Goal: Task Accomplishment & Management: Manage account settings

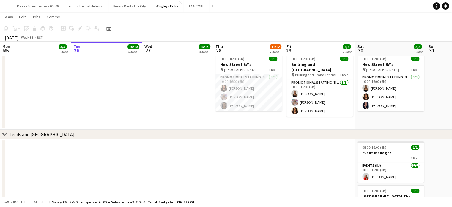
scroll to position [0, 184]
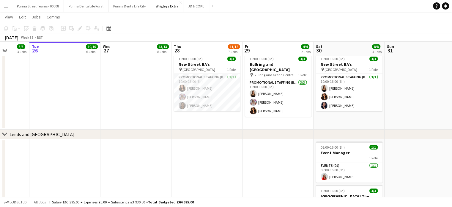
drag, startPoint x: 179, startPoint y: 164, endPoint x: 138, endPoint y: 169, distance: 41.8
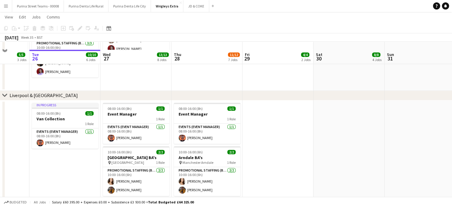
scroll to position [414, 0]
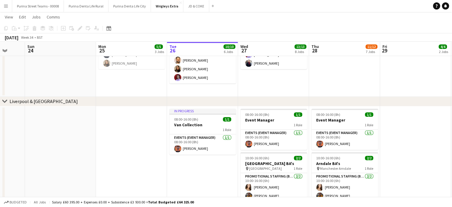
drag, startPoint x: 76, startPoint y: 172, endPoint x: 143, endPoint y: 167, distance: 67.3
click at [143, 167] on app-calendar-viewport "Fri 22 Sat 23 Sun 24 Mon 25 5/5 3 Jobs Tue 26 10/10 6 Jobs Wed 27 13/13 8 Jobs …" at bounding box center [226, 6] width 452 height 795
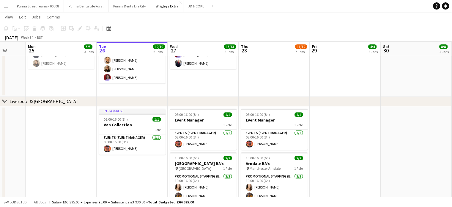
click at [132, 169] on app-date-cell "In progress 08:00-16:00 (8h) 1/1 Van Collection 1 Role Events (Event Manager) […" at bounding box center [132, 185] width 71 height 158
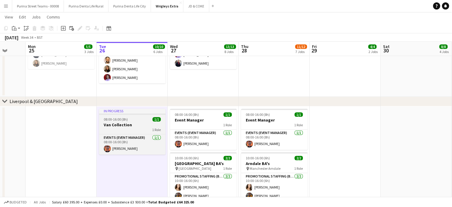
click at [121, 126] on h3 "Van Collection" at bounding box center [132, 124] width 67 height 5
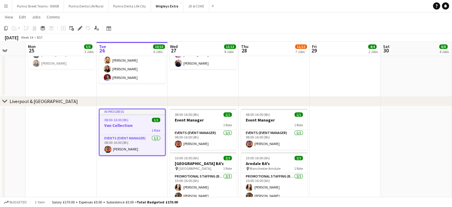
click at [120, 181] on app-date-cell "In progress 08:00-16:00 (8h) 1/1 Van Collection 1 Role Events (Event Manager) […" at bounding box center [132, 185] width 71 height 158
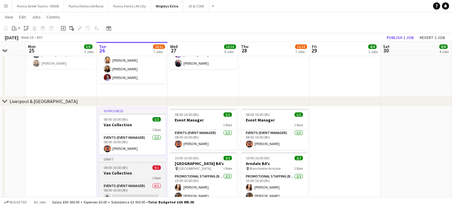
click at [125, 168] on span "08:00-16:00 (8h)" at bounding box center [116, 167] width 24 height 4
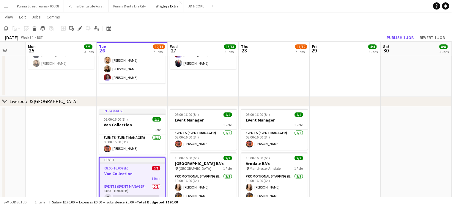
scroll to position [0, 187]
click at [82, 23] on app-board "Wrigleys Extra View Day view expanded Day view collapsed Month view Date picker…" at bounding box center [226, 6] width 452 height 817
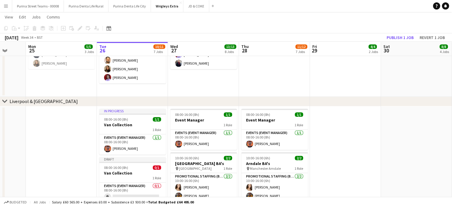
click at [81, 27] on div "Add job Add linked Job Edit Edit linked Job Applicants" at bounding box center [77, 28] width 45 height 7
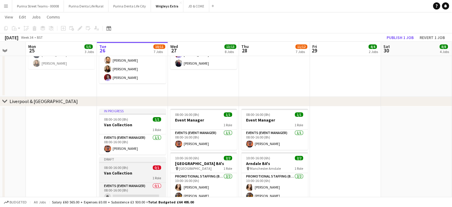
click at [134, 172] on h3 "Van Collection" at bounding box center [132, 172] width 67 height 5
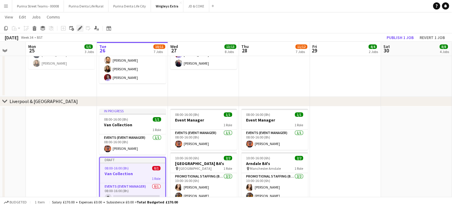
click at [80, 29] on icon at bounding box center [79, 28] width 3 height 3
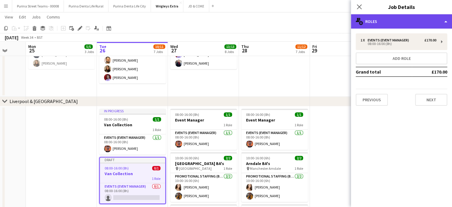
click at [444, 24] on div "multiple-users-add Roles" at bounding box center [401, 21] width 101 height 14
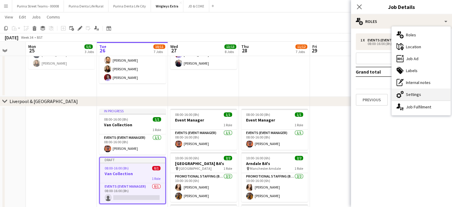
click at [413, 96] on div "cog-double-3 Settings" at bounding box center [421, 94] width 59 height 12
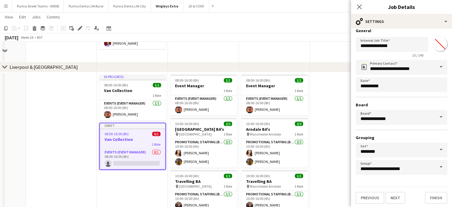
scroll to position [473, 0]
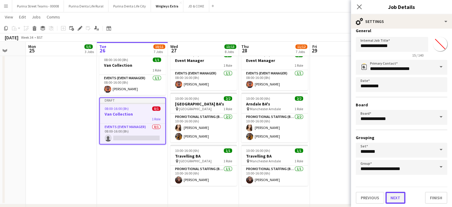
click at [397, 194] on button "Next" at bounding box center [396, 197] width 20 height 12
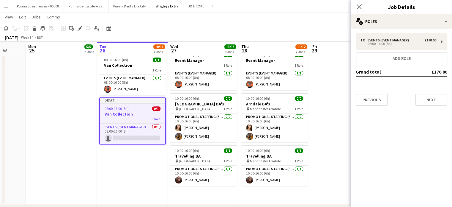
scroll to position [0, 0]
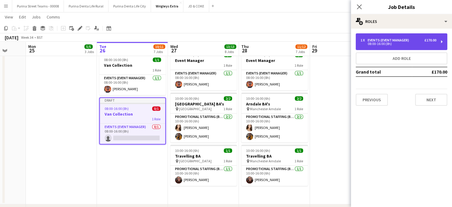
click at [380, 39] on div "Events (Event Manager)" at bounding box center [390, 40] width 44 height 4
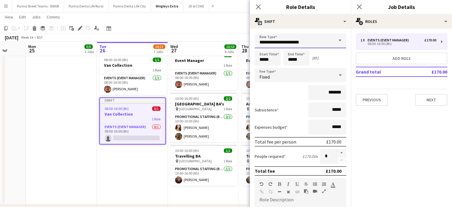
click at [303, 34] on input "**********" at bounding box center [301, 40] width 92 height 15
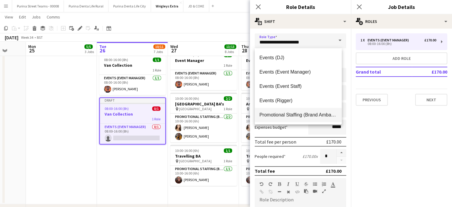
click at [298, 116] on span "Promotional Staffing (Brand Ambassadors)" at bounding box center [298, 115] width 78 height 6
type input "**********"
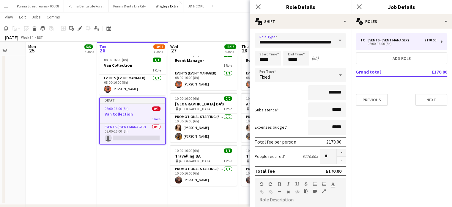
scroll to position [0, 15]
click at [318, 95] on input "*******" at bounding box center [327, 92] width 38 height 15
drag, startPoint x: 319, startPoint y: 93, endPoint x: 342, endPoint y: 90, distance: 23.7
click at [342, 90] on form "**********" at bounding box center [300, 188] width 101 height 310
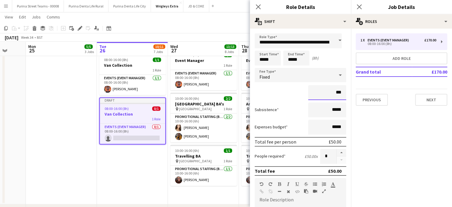
type input "******"
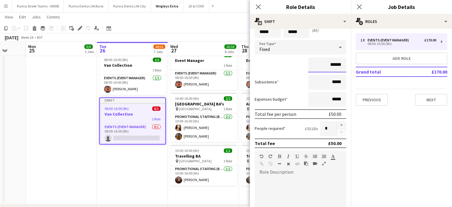
scroll to position [59, 0]
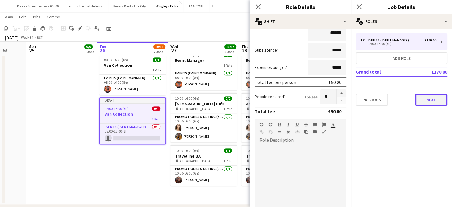
click at [422, 98] on button "Next" at bounding box center [431, 100] width 32 height 12
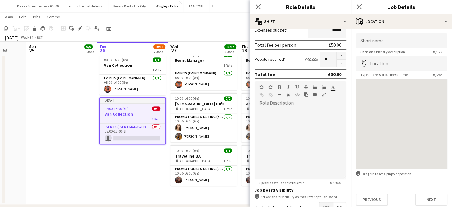
scroll to position [135, 0]
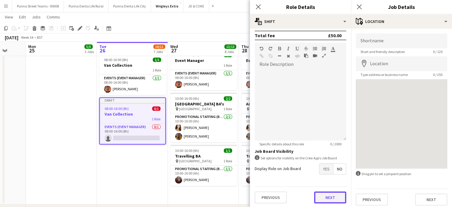
click at [322, 196] on button "Next" at bounding box center [330, 197] width 32 height 12
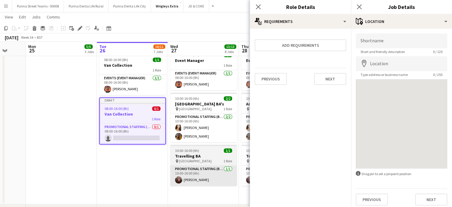
scroll to position [0, 0]
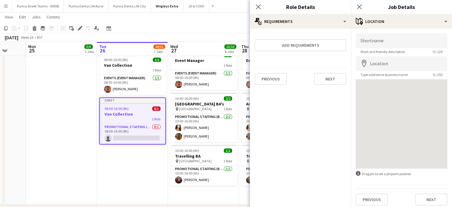
click at [148, 174] on app-date-cell "In progress 08:00-16:00 (8h) 1/1 Van Collection 1 Role Events (Event Manager) […" at bounding box center [132, 126] width 71 height 158
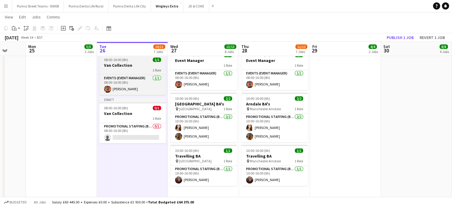
click at [124, 65] on h3 "Van Collection" at bounding box center [132, 64] width 67 height 5
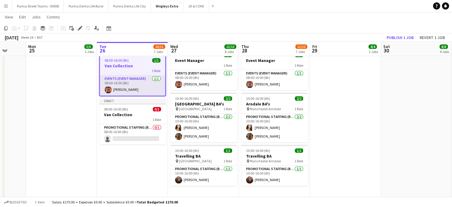
click at [129, 80] on app-card-role "Events (Event Manager) [DATE] 08:00-16:00 (8h) [PERSON_NAME]" at bounding box center [132, 85] width 65 height 20
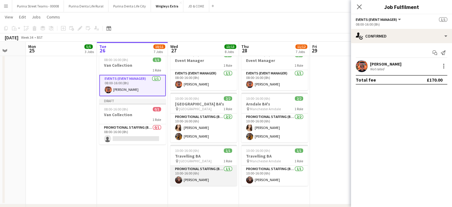
click at [221, 173] on app-card-role "Promotional Staffing (Brand Ambassadors) [DATE] 10:00-16:00 (6h) [PERSON_NAME]" at bounding box center [203, 175] width 67 height 20
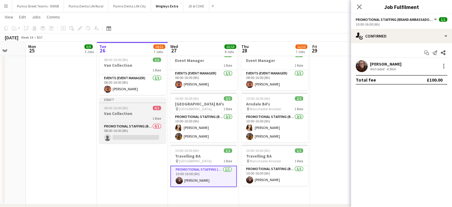
click at [128, 114] on h3 "Van Collection" at bounding box center [132, 113] width 67 height 5
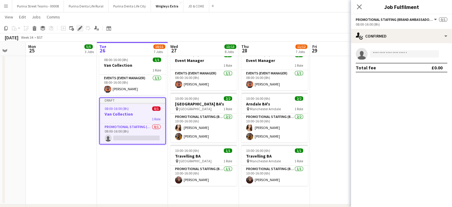
click at [82, 27] on div "Edit" at bounding box center [79, 28] width 7 height 7
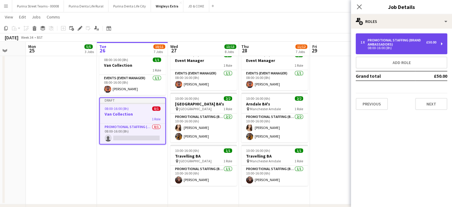
click at [416, 42] on div "Promotional Staffing (Brand Ambassadors)" at bounding box center [397, 42] width 59 height 8
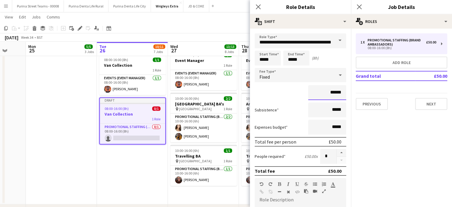
click at [327, 92] on input "******" at bounding box center [327, 92] width 38 height 15
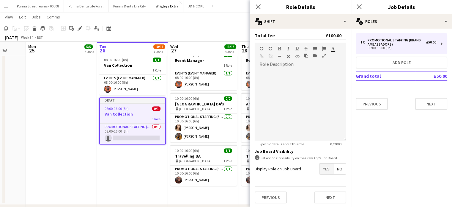
type input "*******"
click at [323, 188] on div "Previous Next" at bounding box center [301, 197] width 92 height 22
click at [328, 196] on button "Next" at bounding box center [330, 197] width 32 height 12
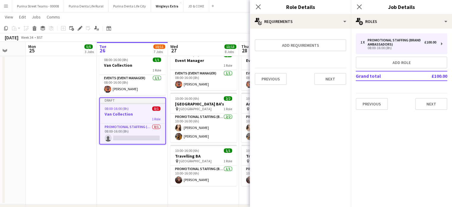
scroll to position [0, 0]
click at [415, 107] on button "Next" at bounding box center [431, 104] width 32 height 12
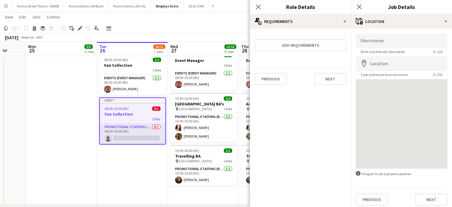
click at [130, 137] on app-card-role "Promotional Staffing (Brand Ambassadors) 0/1 08:00-16:00 (8h) single-neutral-ac…" at bounding box center [132, 133] width 65 height 20
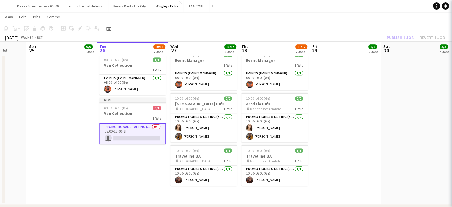
click at [131, 137] on app-card-role "Promotional Staffing (Brand Ambassadors) 0/1 08:00-16:00 (8h) single-neutral-ac…" at bounding box center [132, 133] width 67 height 21
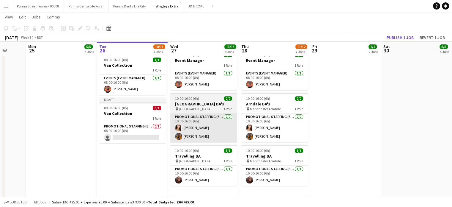
click at [141, 139] on app-card-role "Promotional Staffing (Brand Ambassadors) 0/1 08:00-16:00 (8h) single-neutral-ac…" at bounding box center [132, 133] width 67 height 20
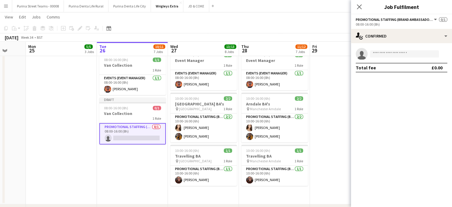
click at [386, 49] on app-invite-slot "single-neutral-actions" at bounding box center [401, 54] width 101 height 12
click at [391, 55] on input at bounding box center [404, 53] width 69 height 7
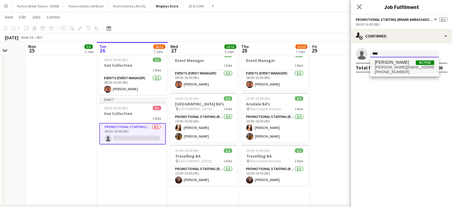
type input "****"
click at [404, 73] on span "[PHONE_NUMBER]" at bounding box center [404, 72] width 59 height 5
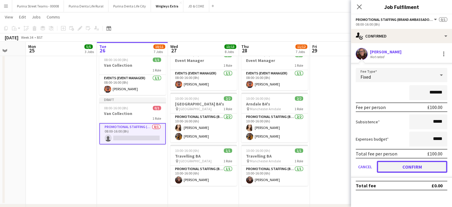
click at [423, 169] on button "Confirm" at bounding box center [412, 167] width 70 height 12
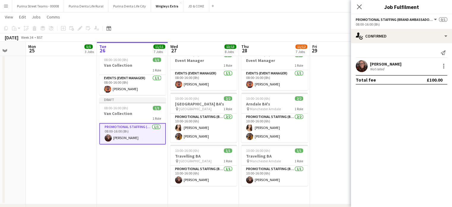
drag, startPoint x: 339, startPoint y: 108, endPoint x: 339, endPoint y: 102, distance: 5.9
click at [339, 108] on app-date-cell at bounding box center [345, 126] width 71 height 158
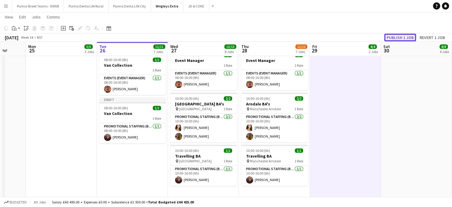
click at [401, 37] on button "Publish 1 job" at bounding box center [400, 38] width 32 height 8
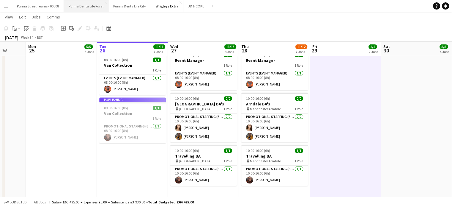
click at [83, 9] on button "Purina Denta Life Rural Close" at bounding box center [86, 6] width 45 height 12
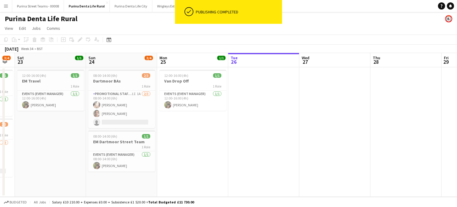
drag, startPoint x: 126, startPoint y: 129, endPoint x: 278, endPoint y: 113, distance: 153.4
click at [278, 113] on app-calendar-viewport "Thu 21 3/4 2 Jobs Fri 22 3/4 2 Jobs Sat 23 1/1 1 Job Sun 24 3/4 2 Jobs Mon 25 1…" at bounding box center [228, 125] width 457 height 144
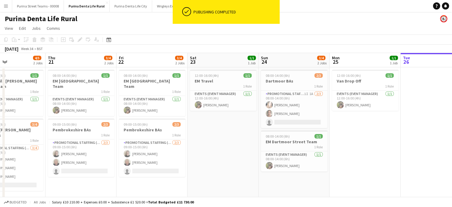
drag, startPoint x: 81, startPoint y: 129, endPoint x: 254, endPoint y: 122, distance: 173.1
click at [254, 122] on app-calendar-viewport "Mon 18 1/1 1 Job Tue 19 2/4 2 Jobs Wed 20 4/5 2 Jobs Thu 21 3/4 2 Jobs Fri 22 3…" at bounding box center [226, 128] width 452 height 150
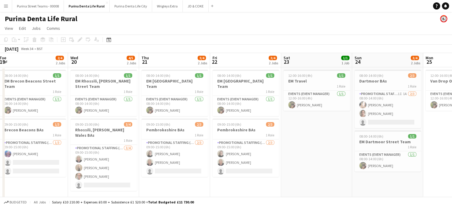
scroll to position [0, 144]
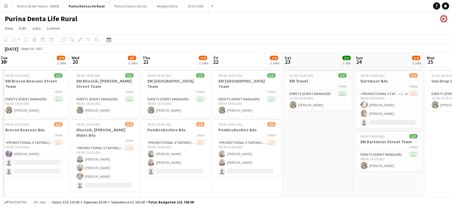
drag, startPoint x: 212, startPoint y: 146, endPoint x: 306, endPoint y: 136, distance: 95.0
click at [306, 136] on app-calendar-viewport "Sun 17 2/4 2 Jobs Mon 18 1/1 1 Job Tue 19 2/4 2 Jobs Wed 20 4/5 2 Jobs Thu 21 3…" at bounding box center [226, 128] width 452 height 150
click at [122, 178] on app-card-role "Promotional Staffing (Brand Ambassadors) [DATE] 09:00-15:00 (6h) [PERSON_NAME] …" at bounding box center [105, 167] width 67 height 46
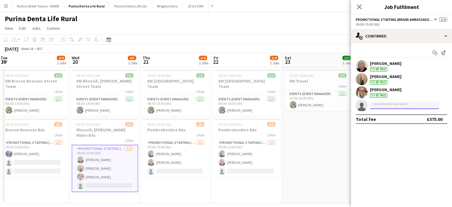
click at [405, 106] on input at bounding box center [404, 105] width 69 height 7
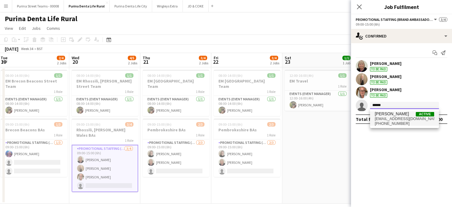
type input "******"
click at [420, 121] on span "[PHONE_NUMBER]" at bounding box center [404, 123] width 59 height 5
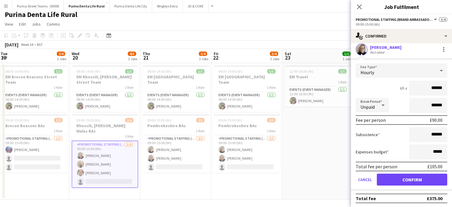
scroll to position [7, 0]
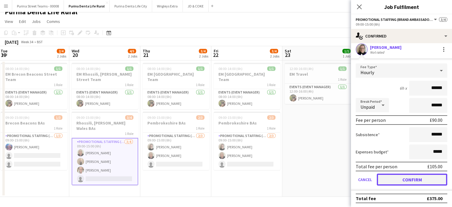
click at [429, 179] on button "Confirm" at bounding box center [412, 179] width 70 height 12
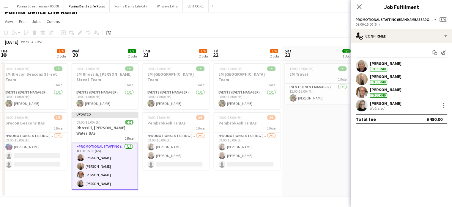
click at [296, 172] on app-date-cell "12:00-16:00 (4h) 1/1 EM Travel 1 Role Events (Event Manager) [DATE] 12:00-16:00…" at bounding box center [317, 128] width 71 height 136
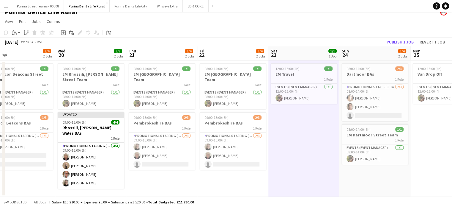
scroll to position [0, 158]
drag, startPoint x: 312, startPoint y: 168, endPoint x: 298, endPoint y: 167, distance: 14.0
click at [298, 167] on app-calendar-viewport "Sun 17 2/4 2 Jobs Mon 18 1/1 1 Job Tue 19 2/4 2 Jobs Wed 20 5/5 2 Jobs Thu 21 3…" at bounding box center [226, 121] width 452 height 150
click at [370, 113] on app-card-role "Promotional Staffing (Brand Ambassadors) 1I 1A [DATE] 08:00-14:00 (6h) [PERSON_…" at bounding box center [375, 102] width 67 height 37
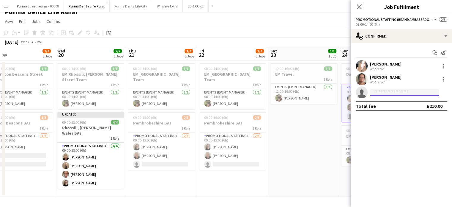
click at [391, 90] on input at bounding box center [404, 92] width 69 height 7
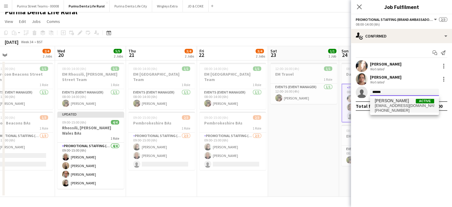
type input "******"
click at [408, 103] on span "[EMAIL_ADDRESS][DOMAIN_NAME]" at bounding box center [404, 105] width 59 height 5
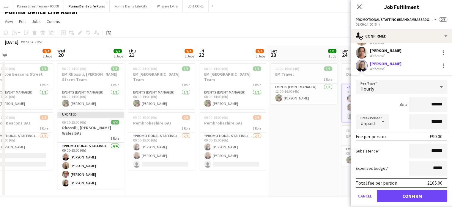
scroll to position [43, 0]
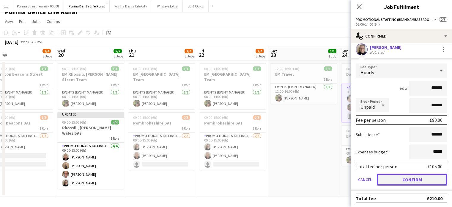
click at [429, 180] on button "Confirm" at bounding box center [412, 179] width 70 height 12
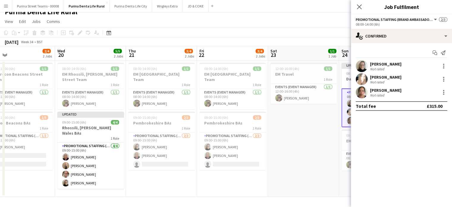
click at [333, 176] on app-date-cell "12:00-16:00 (4h) 1/1 EM Travel 1 Role Events (Event Manager) [DATE] 12:00-16:00…" at bounding box center [303, 128] width 71 height 136
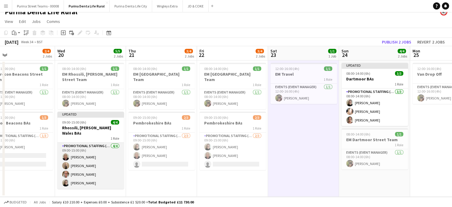
click at [84, 170] on app-card-role "Promotional Staffing (Brand Ambassadors) [DATE] 09:00-15:00 (6h) [PERSON_NAME] …" at bounding box center [90, 165] width 67 height 46
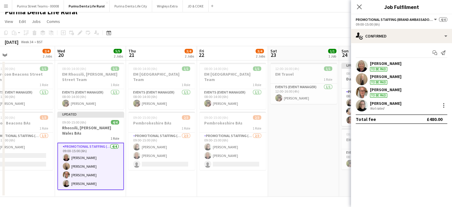
click at [382, 90] on div "[PERSON_NAME]" at bounding box center [386, 89] width 32 height 5
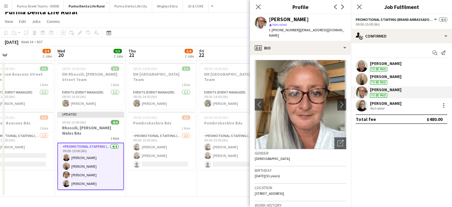
drag, startPoint x: 397, startPoint y: 181, endPoint x: 417, endPoint y: 89, distance: 93.8
click at [398, 174] on mat-expansion-panel "check Confirmed Start chat Send notification [PERSON_NAME] To be paid [PERSON_N…" at bounding box center [401, 124] width 101 height 163
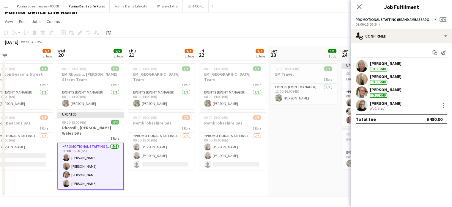
click at [438, 95] on div "[PERSON_NAME] To be paid" at bounding box center [401, 92] width 101 height 12
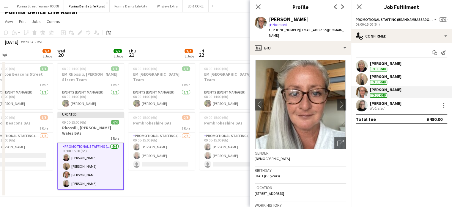
click at [413, 162] on mat-expansion-panel "check Confirmed Start chat Send notification [PERSON_NAME] To be paid [PERSON_N…" at bounding box center [401, 124] width 101 height 163
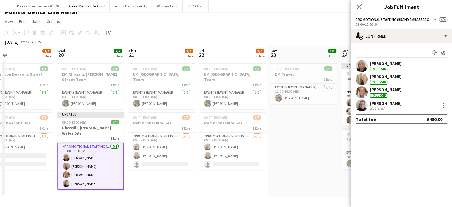
click at [404, 91] on div "[PERSON_NAME] To be paid" at bounding box center [401, 92] width 101 height 12
